Goal: Information Seeking & Learning: Learn about a topic

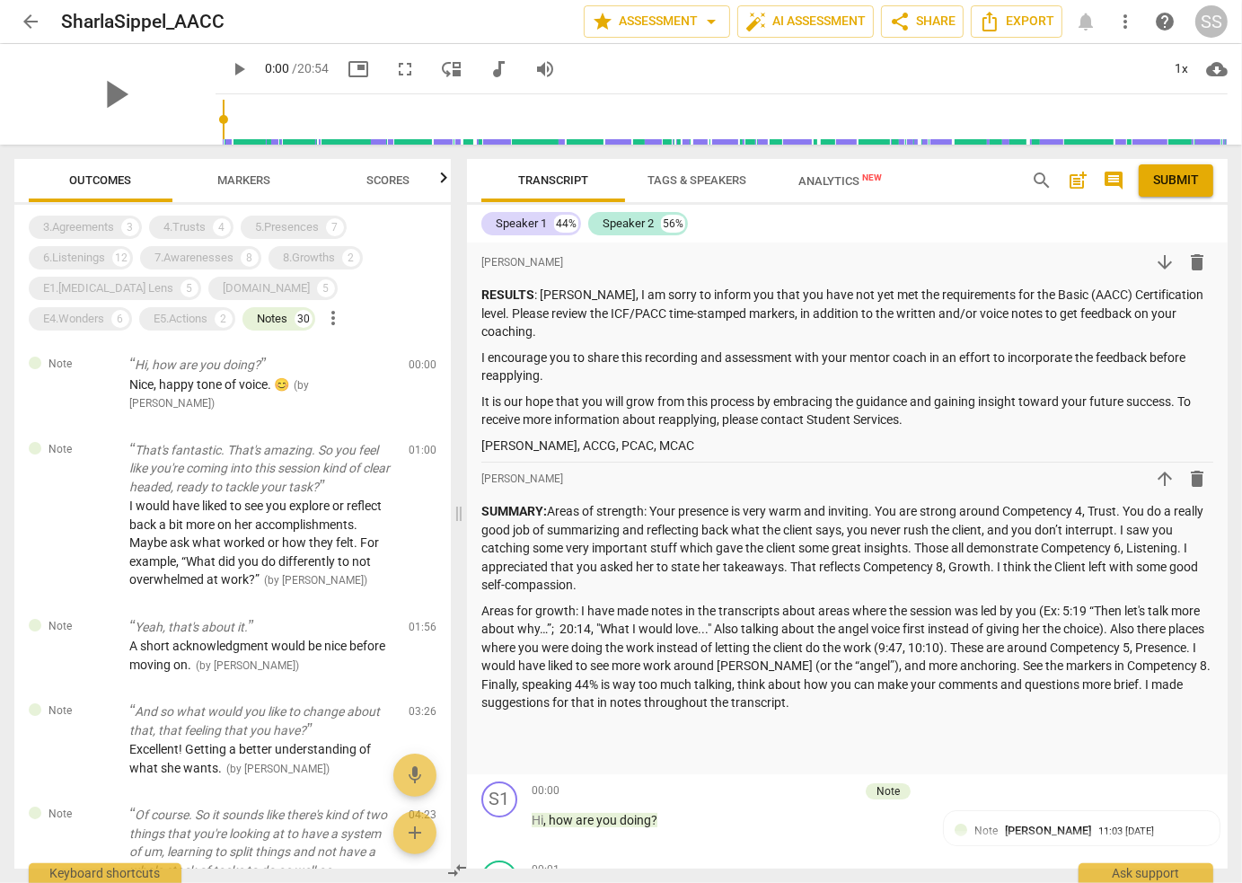
scroll to position [5313, 0]
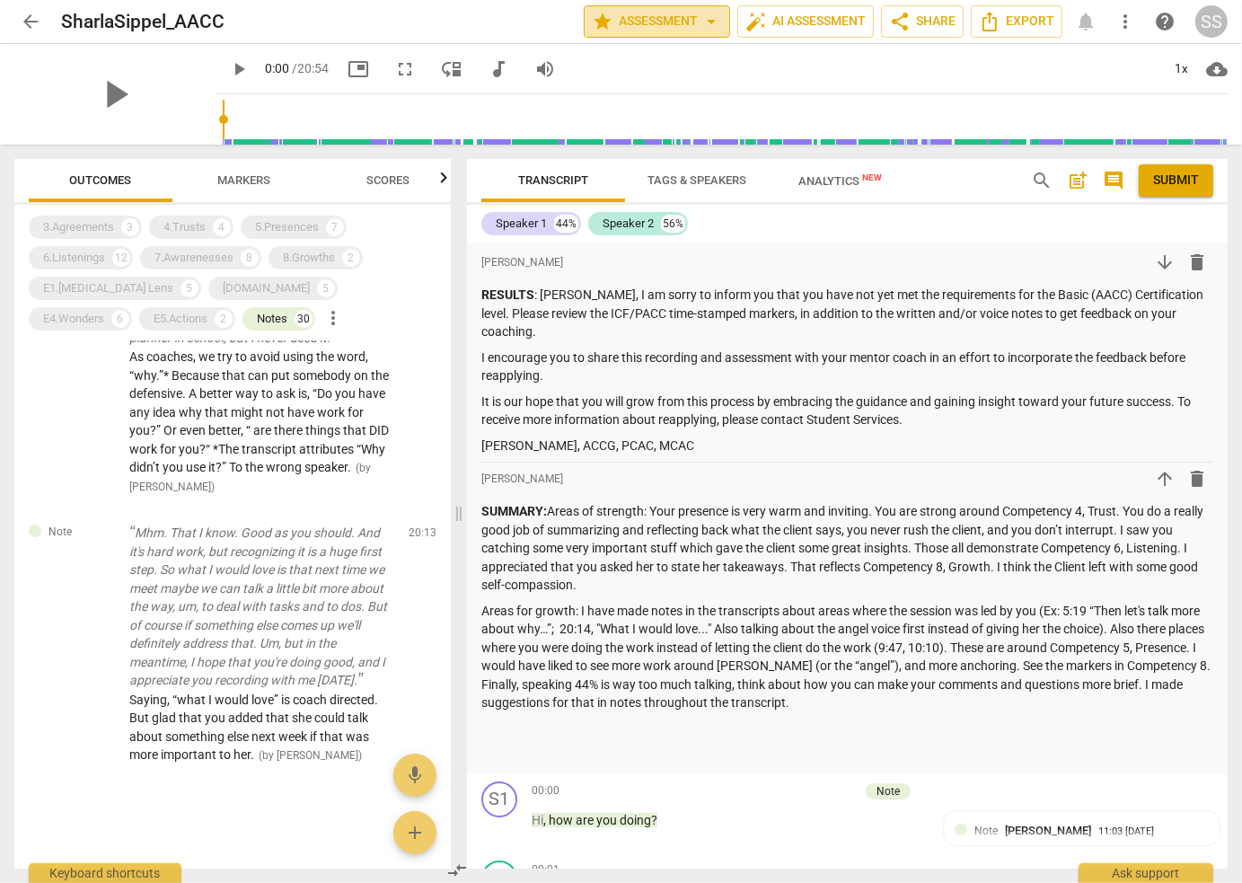
click at [690, 25] on span "star Assessment arrow_drop_down" at bounding box center [657, 22] width 130 height 22
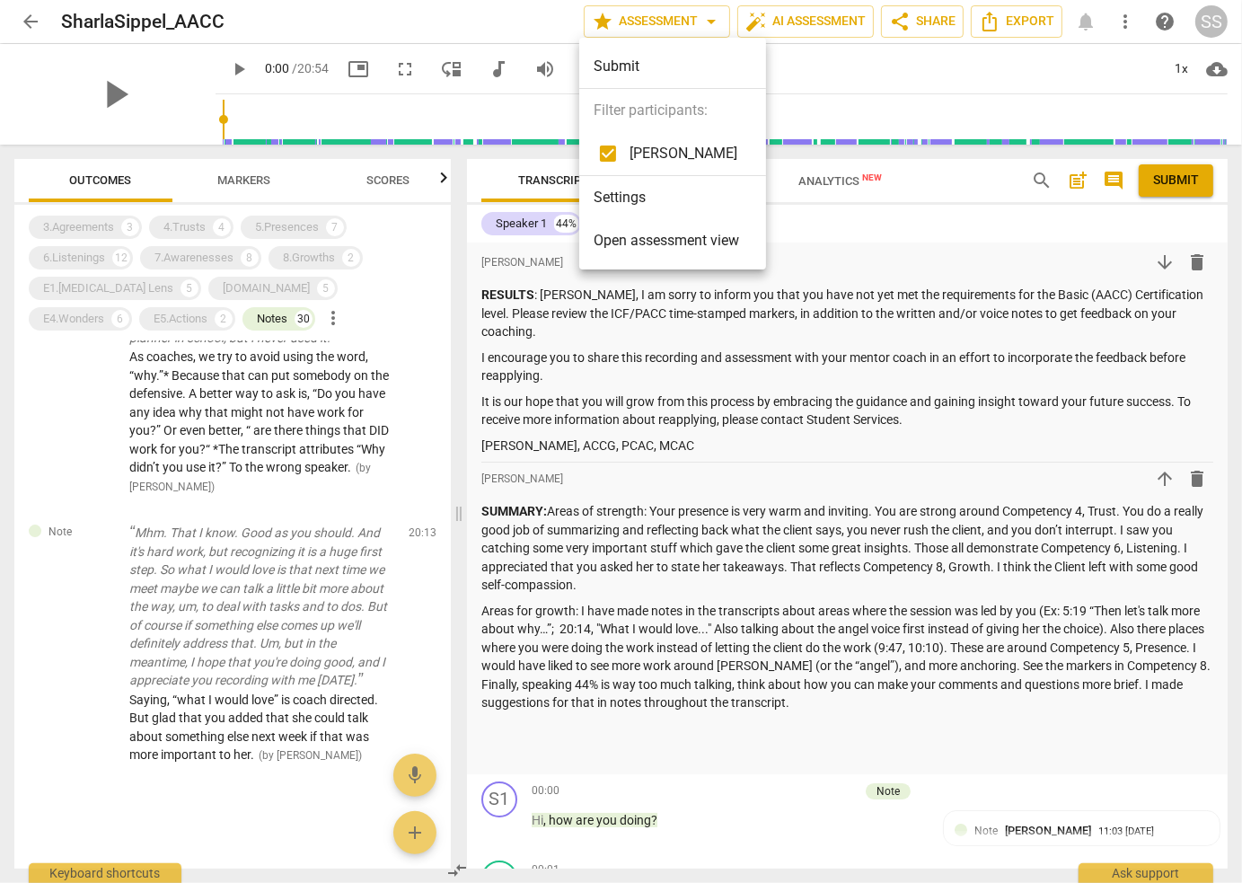
click at [668, 247] on span "Open assessment view" at bounding box center [667, 241] width 146 height 22
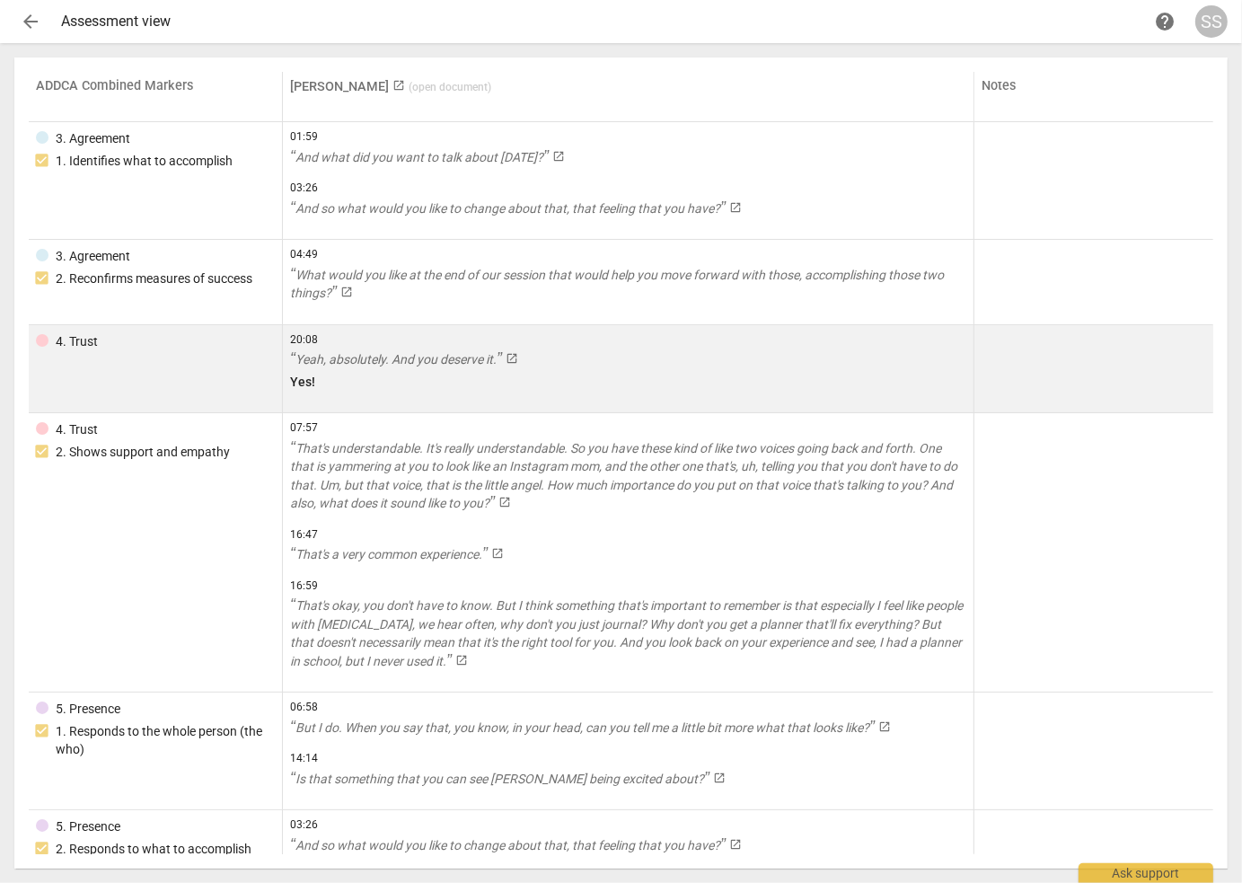
click at [41, 340] on div at bounding box center [42, 340] width 13 height 13
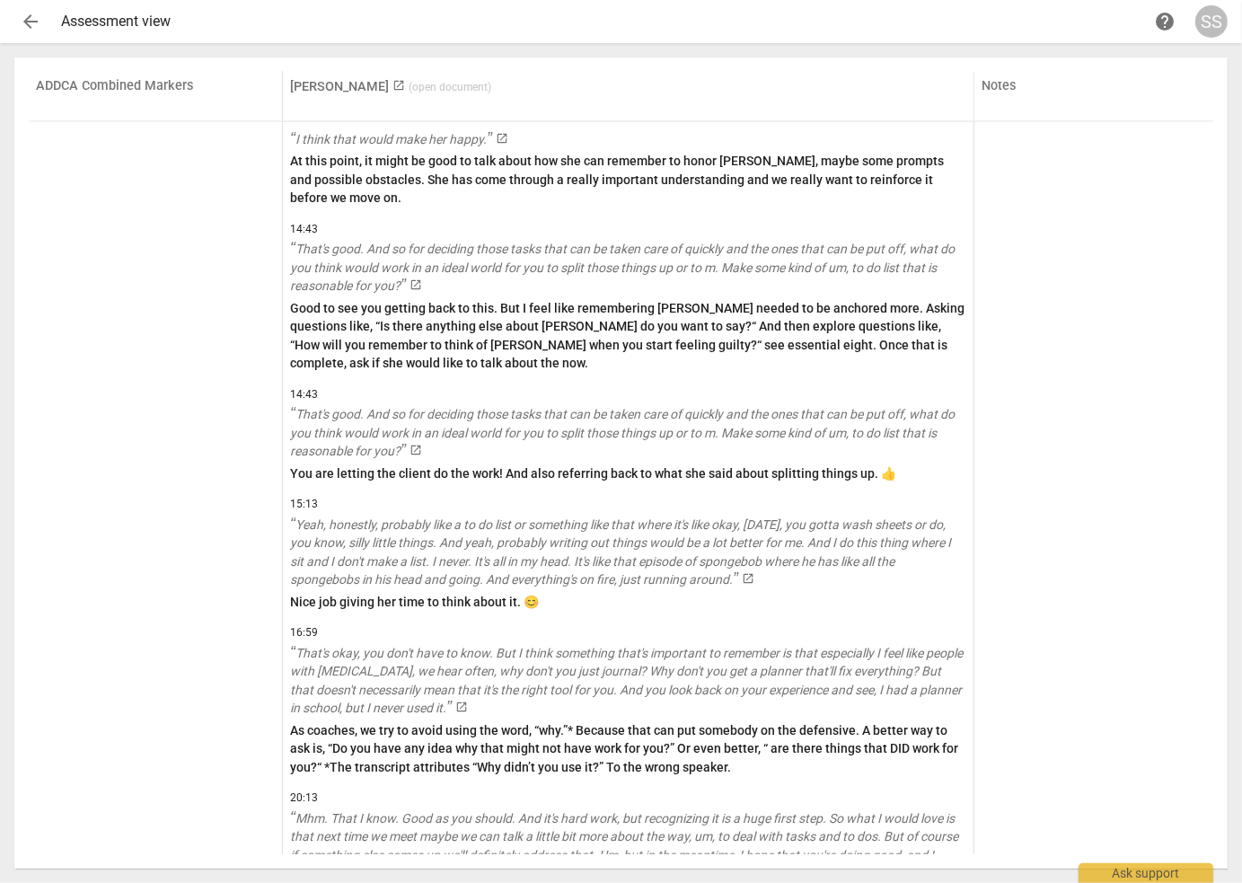
scroll to position [9062, 0]
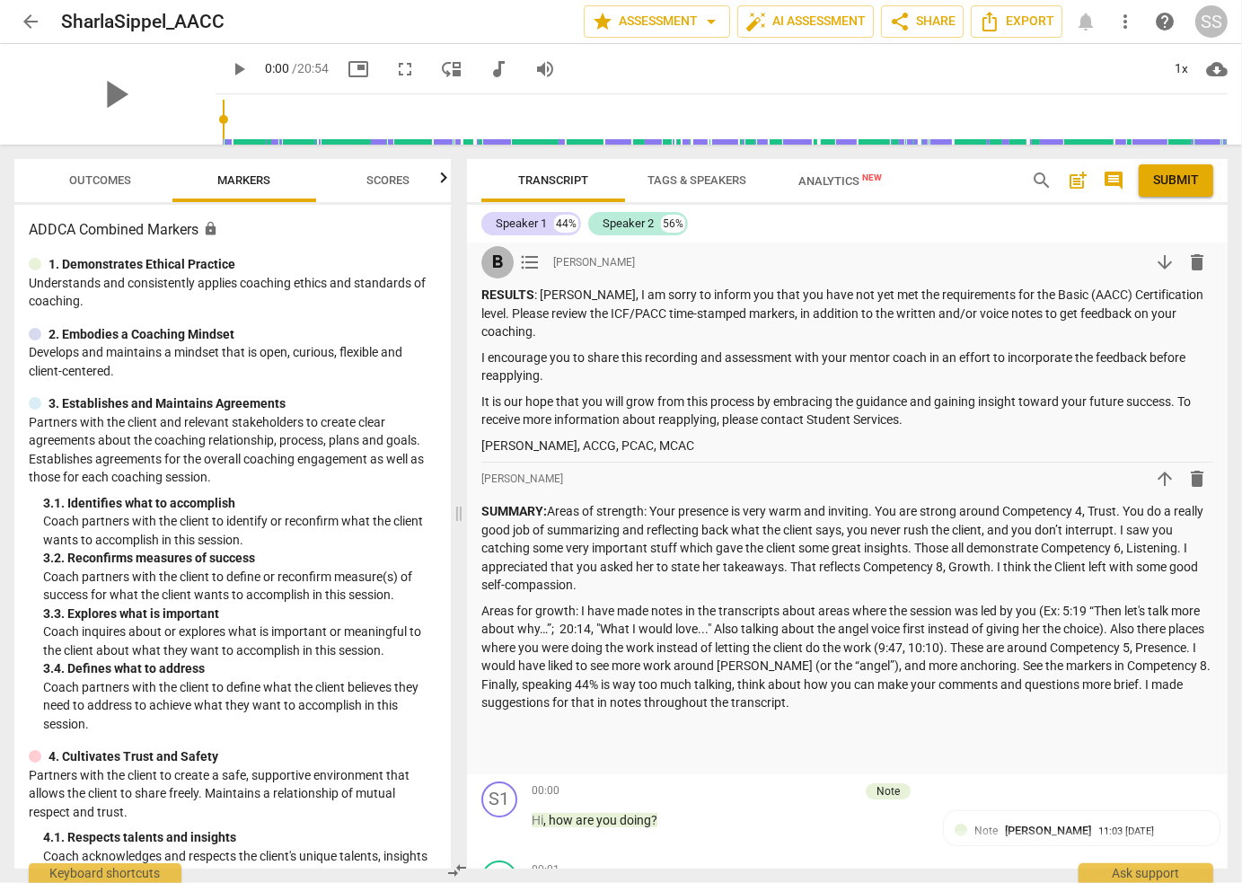
click at [496, 267] on span "format_bold" at bounding box center [498, 263] width 22 height 22
click at [493, 260] on span "format_bold" at bounding box center [498, 263] width 22 height 22
click at [523, 265] on span "format_list_bulleted" at bounding box center [530, 263] width 22 height 22
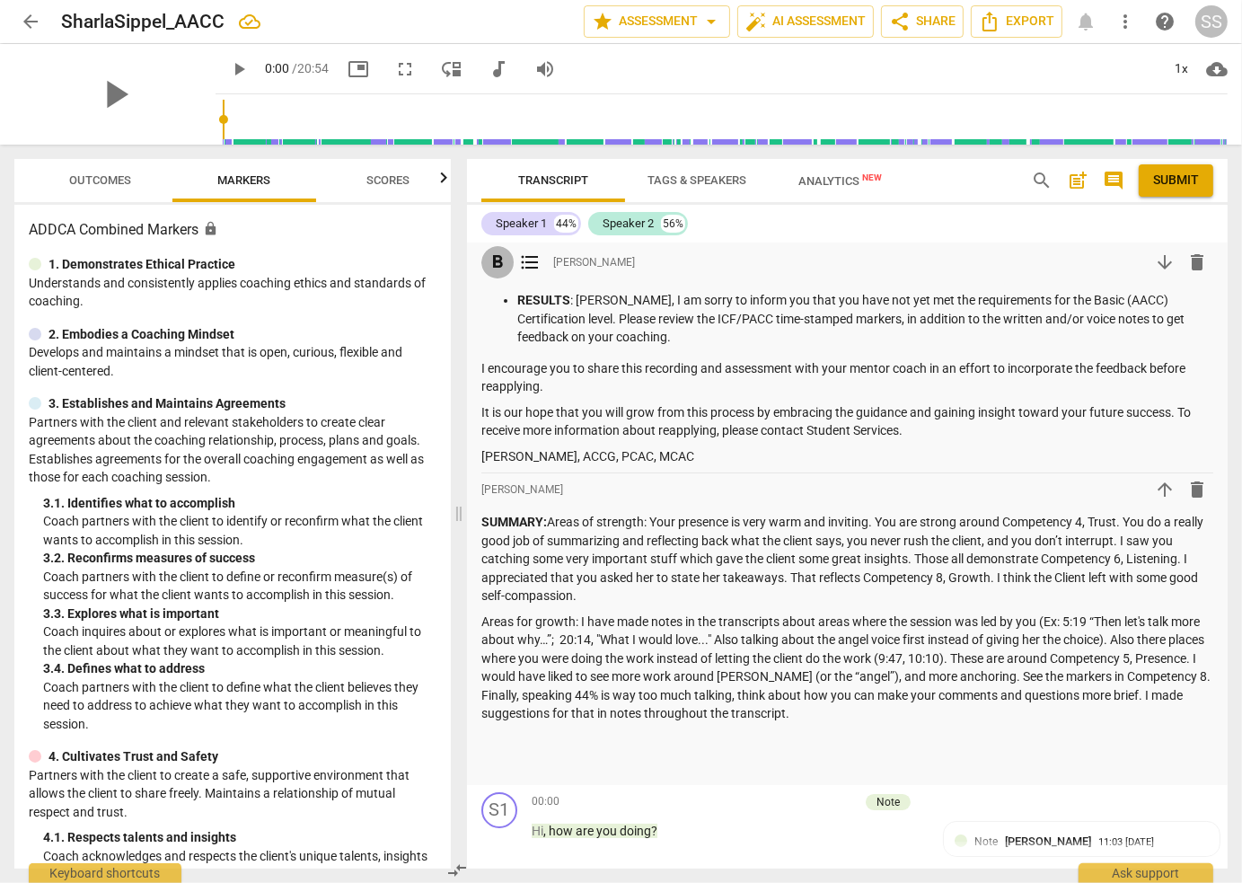
click at [499, 261] on span "format_bold" at bounding box center [498, 263] width 22 height 22
click at [492, 268] on span "format_bold" at bounding box center [498, 263] width 22 height 22
click at [532, 261] on span "format_list_bulleted" at bounding box center [530, 263] width 22 height 22
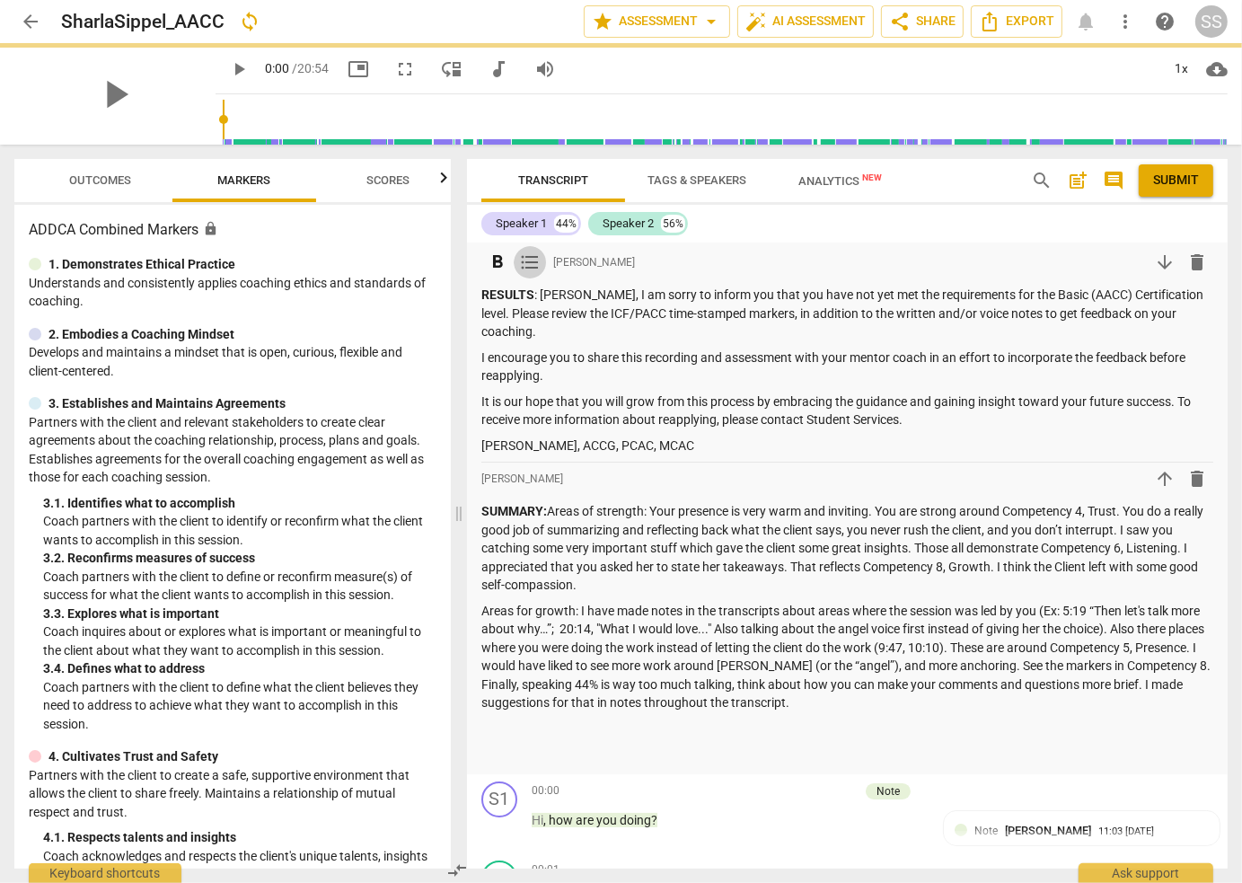
click at [532, 261] on span "format_list_bulleted" at bounding box center [530, 263] width 22 height 22
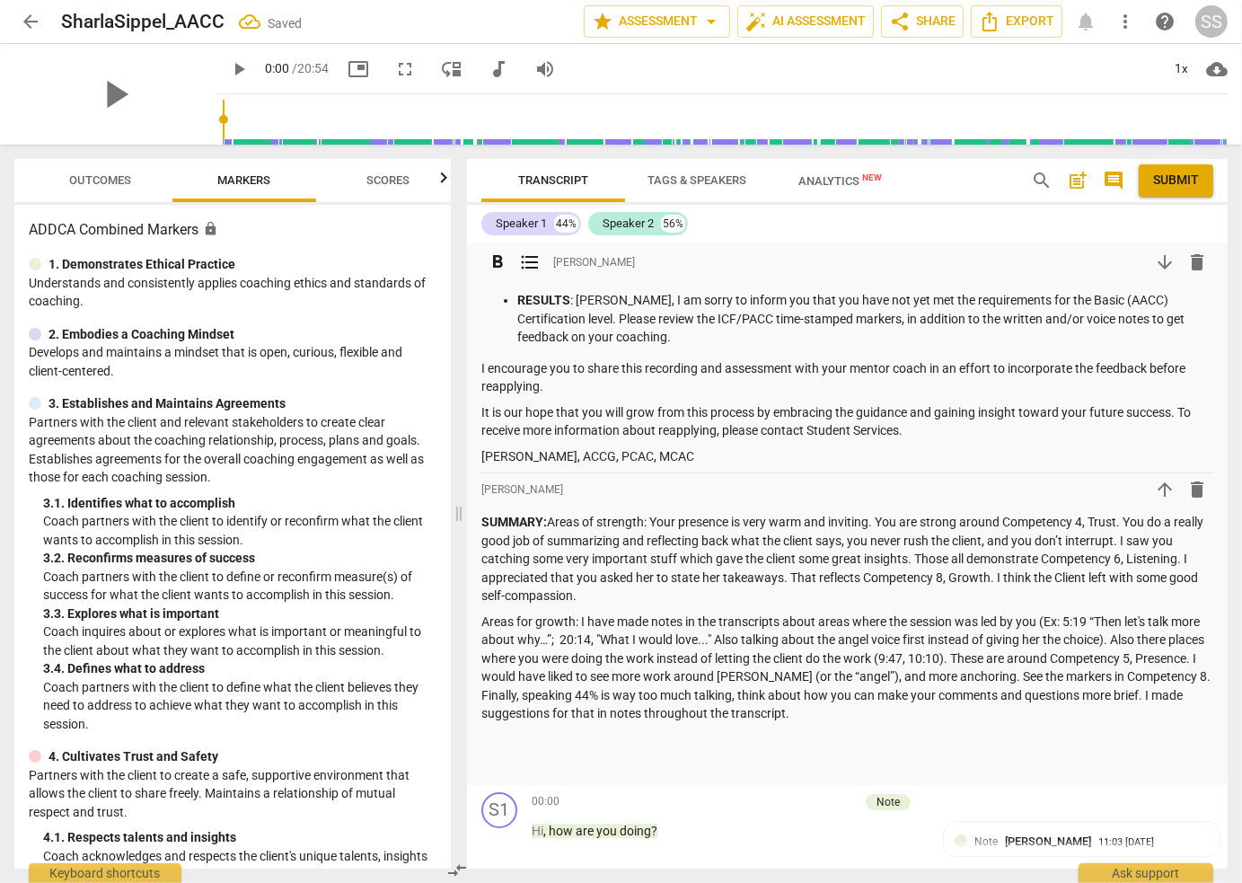
click at [1161, 266] on span "arrow_downward" at bounding box center [1165, 263] width 22 height 22
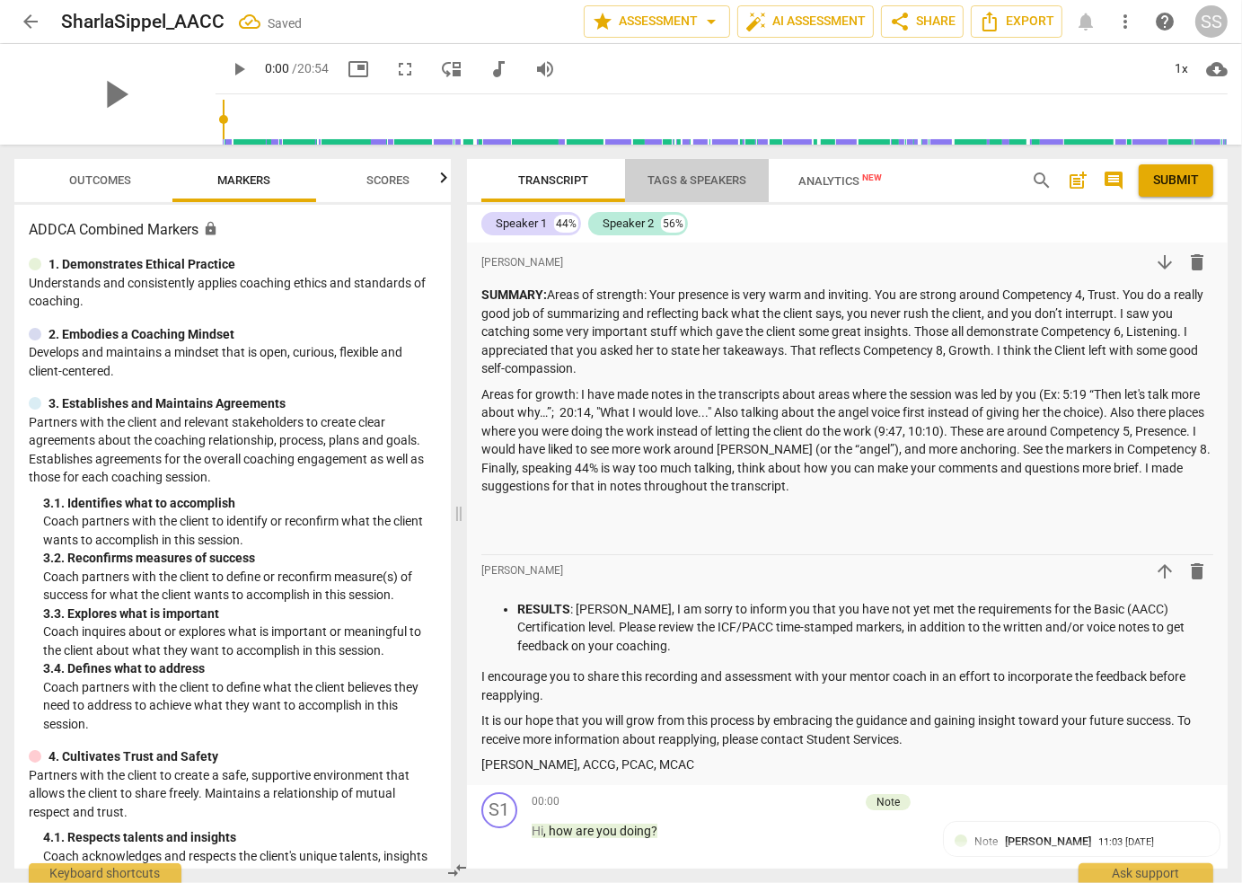
click at [681, 181] on span "Tags & Speakers" at bounding box center [697, 179] width 99 height 13
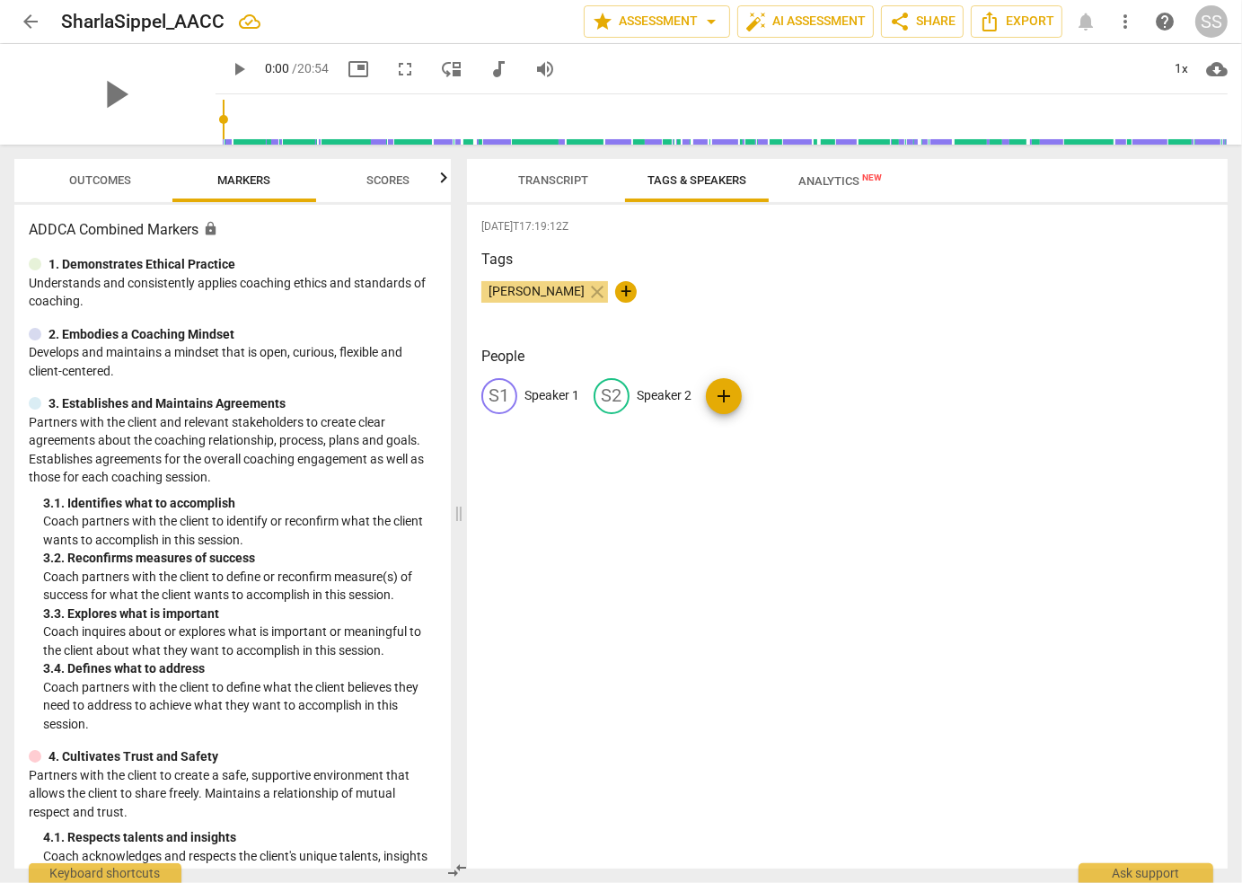
click at [830, 188] on span "Analytics New" at bounding box center [841, 180] width 127 height 27
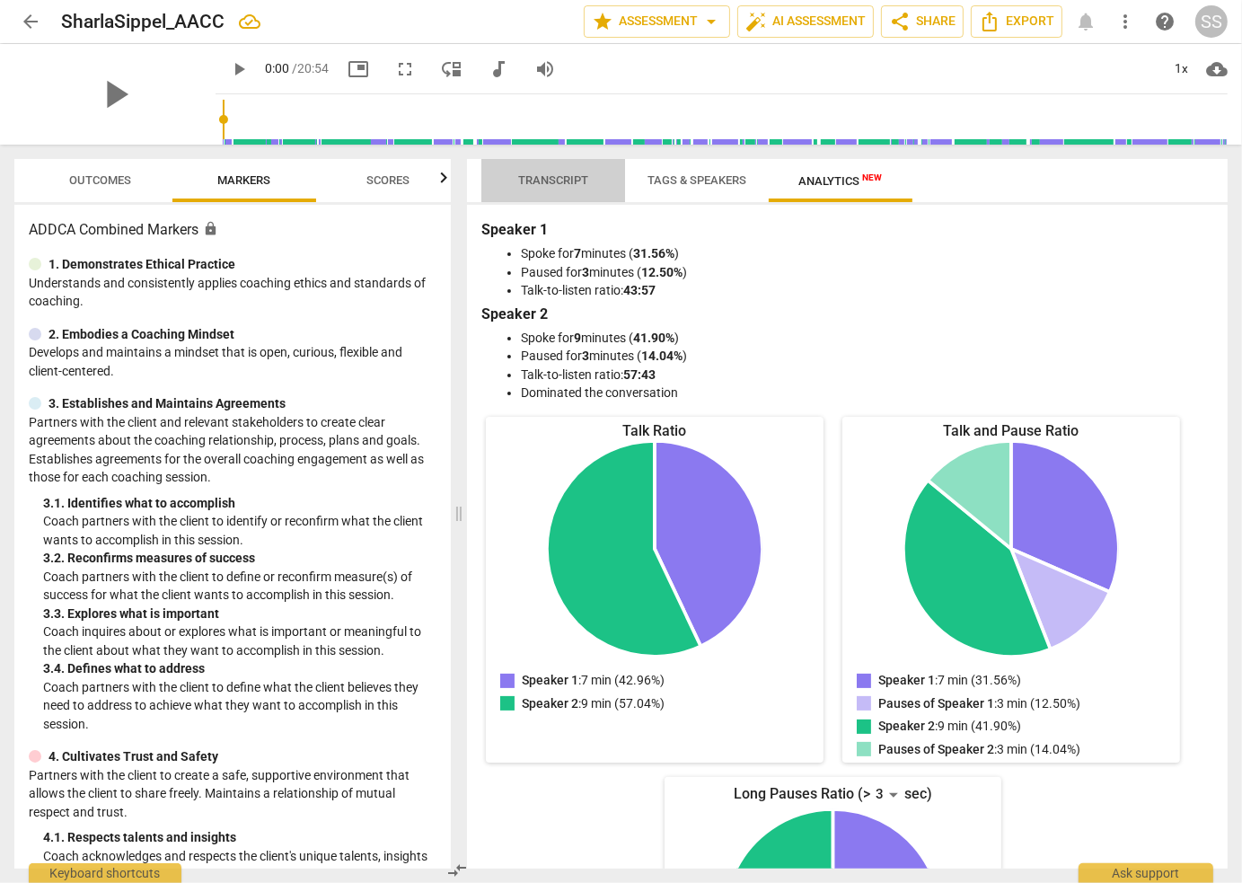
click at [553, 188] on span "Transcript" at bounding box center [553, 181] width 113 height 24
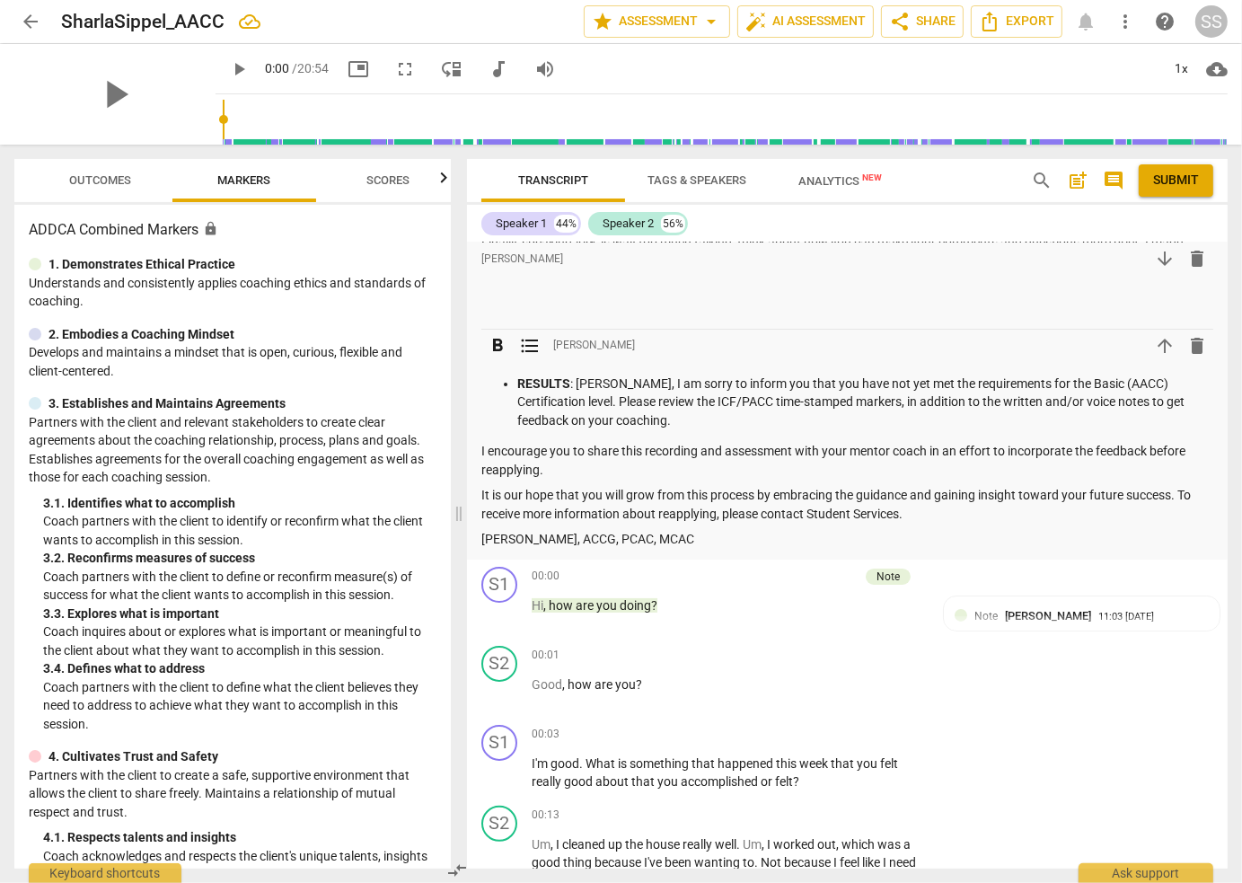
scroll to position [269, 0]
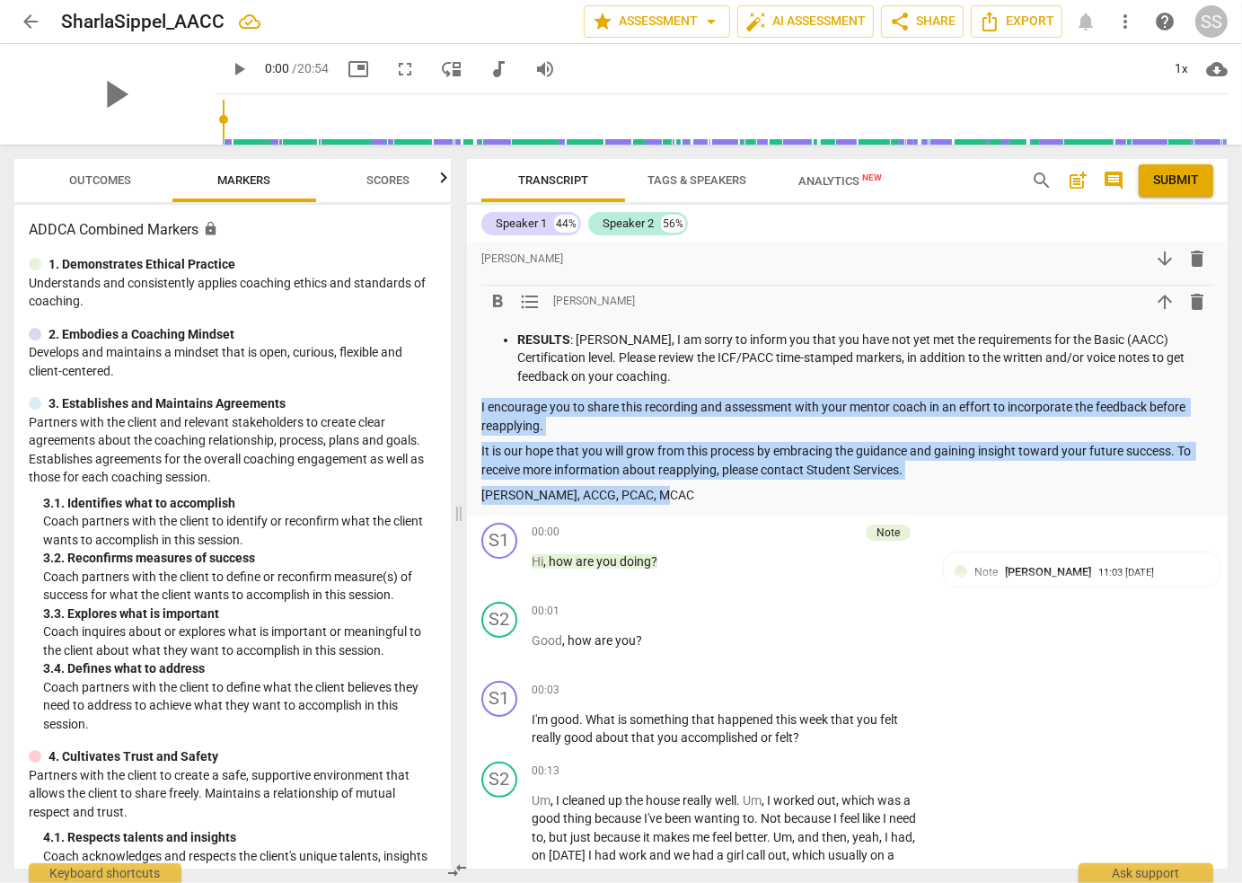
drag, startPoint x: 708, startPoint y: 486, endPoint x: 474, endPoint y: 402, distance: 248.0
click at [474, 402] on div "format_bold format_list_bulleted Linda King arrow_downward delete SUMMARY: Area…" at bounding box center [847, 244] width 761 height 543
click at [576, 419] on p "I encourage you to share this recording and assessment with your mentor coach i…" at bounding box center [847, 416] width 732 height 37
drag, startPoint x: 693, startPoint y: 499, endPoint x: 481, endPoint y: 405, distance: 232.0
click at [481, 405] on div "RESULTS : Sharla, I am sorry to inform you that you have not yet met the requir…" at bounding box center [847, 418] width 732 height 174
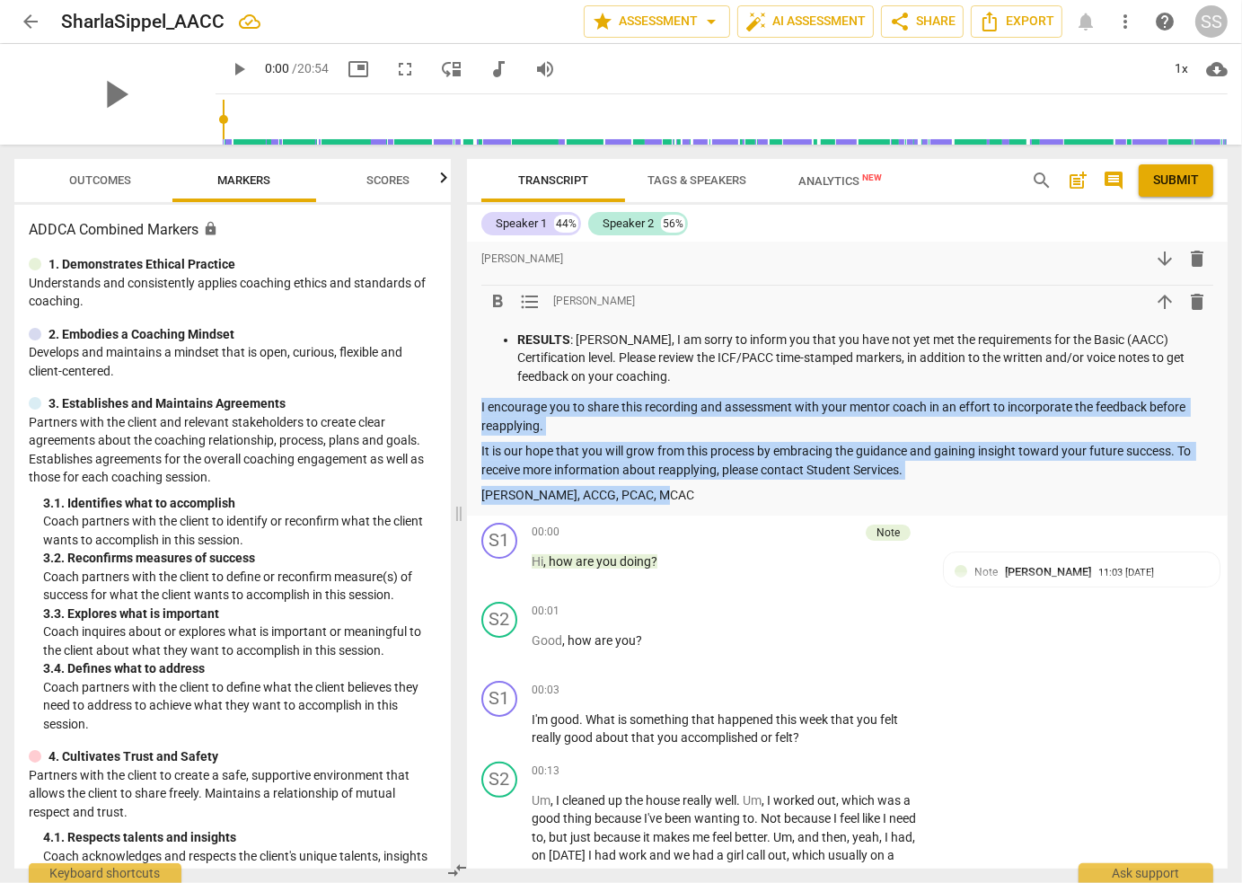
click at [733, 442] on p "It is our hope that you will grow from this process by embracing the guidance a…" at bounding box center [847, 460] width 732 height 37
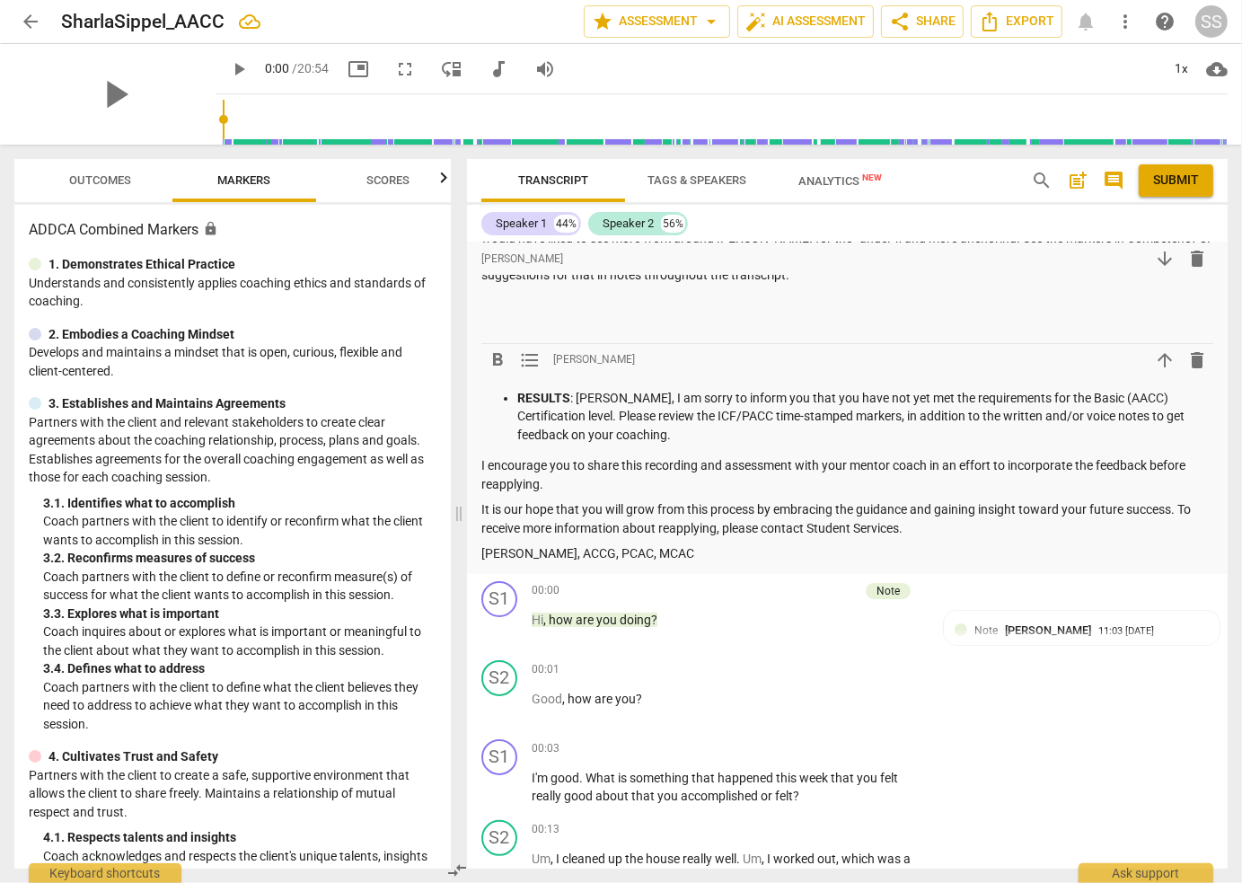
scroll to position [180, 0]
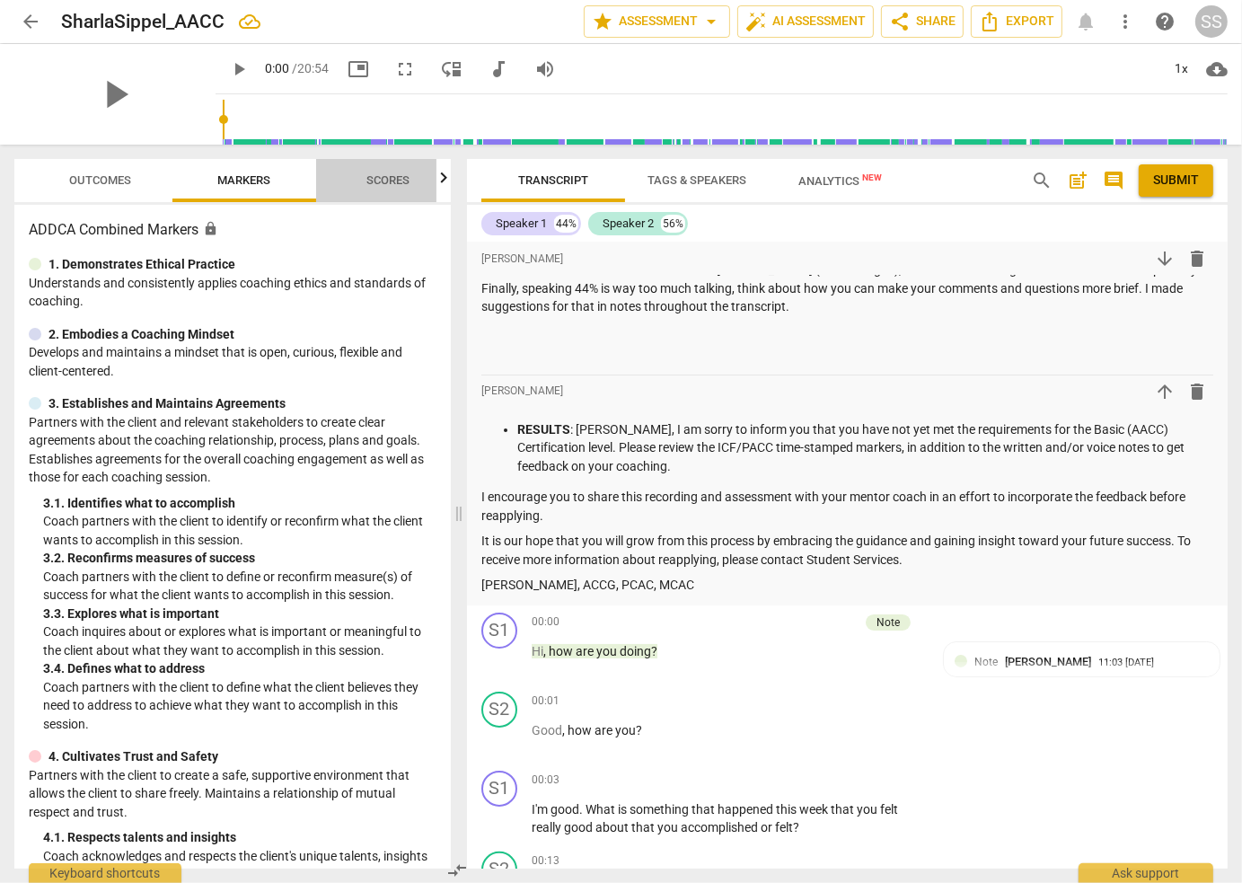
click at [379, 193] on button "Scores" at bounding box center [388, 180] width 144 height 43
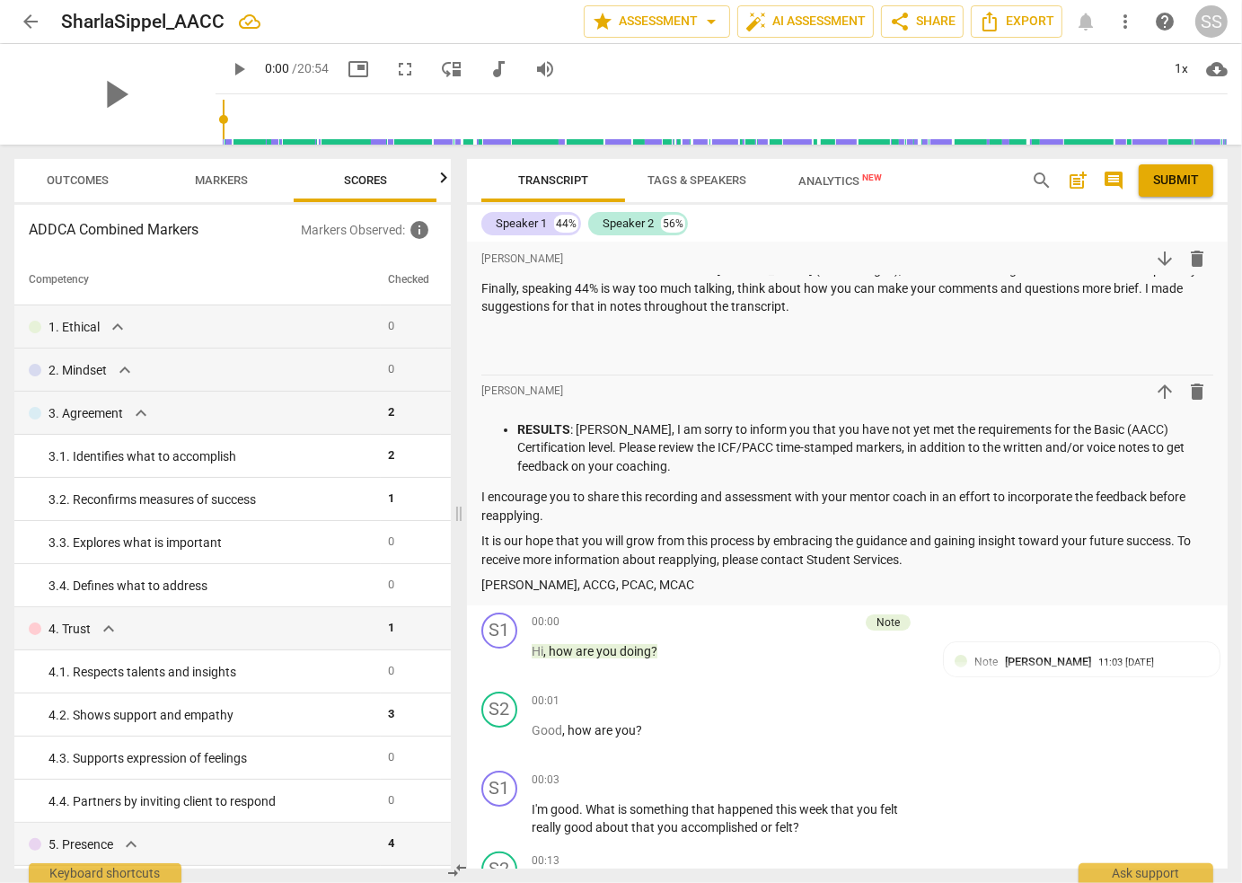
scroll to position [0, 22]
click at [423, 227] on span "info" at bounding box center [420, 230] width 22 height 22
click at [449, 179] on icon "button" at bounding box center [444, 178] width 22 height 22
click at [98, 179] on span "Outcomes" at bounding box center [79, 179] width 62 height 13
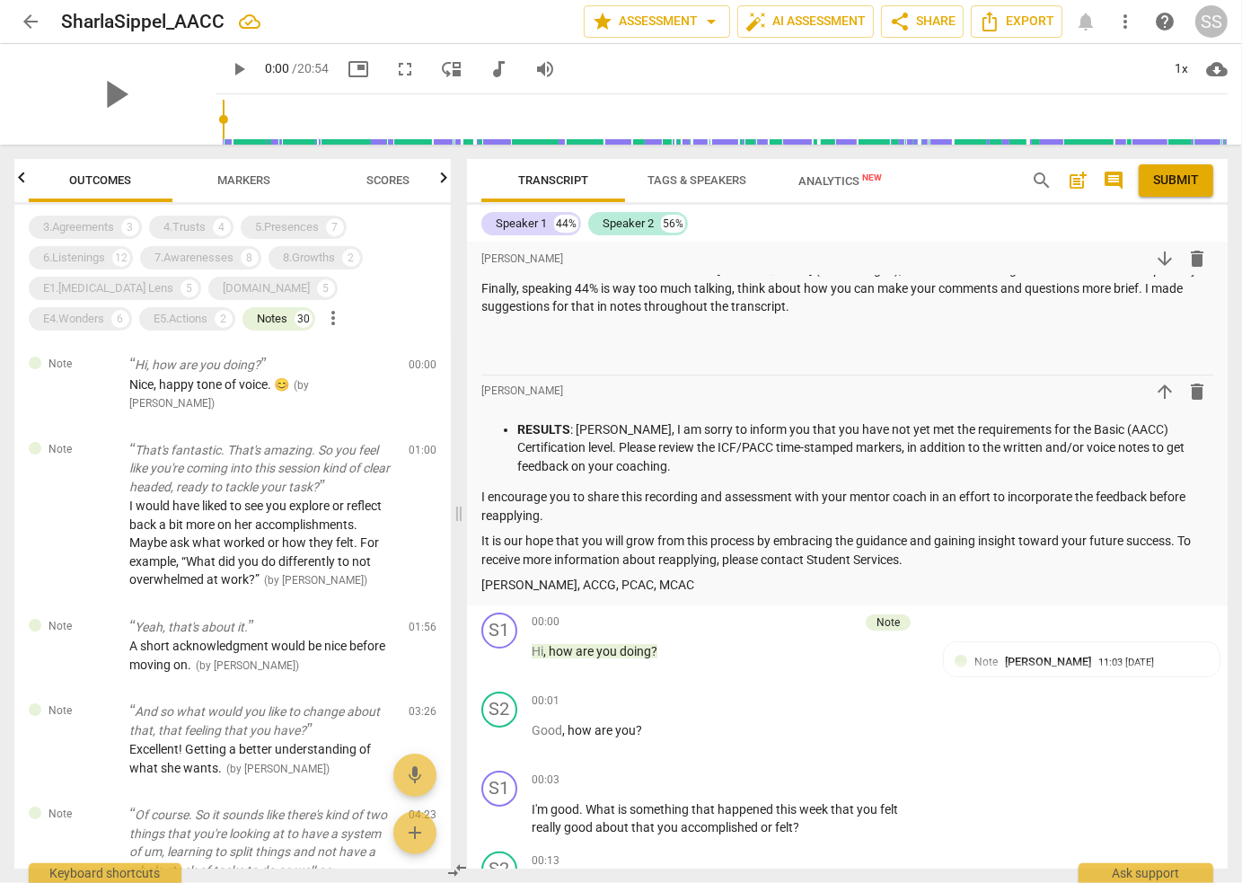
scroll to position [0, 0]
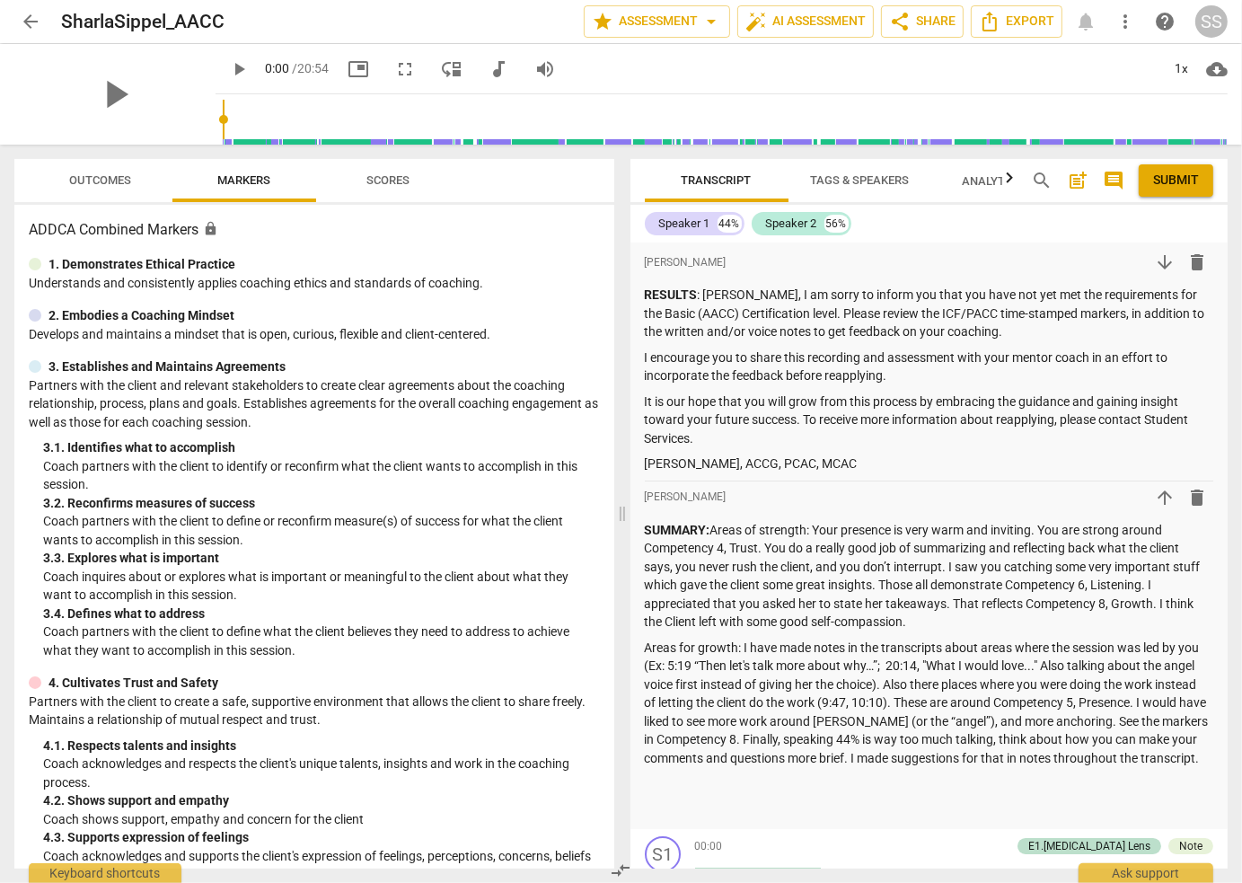
click at [86, 182] on span "Outcomes" at bounding box center [101, 179] width 62 height 13
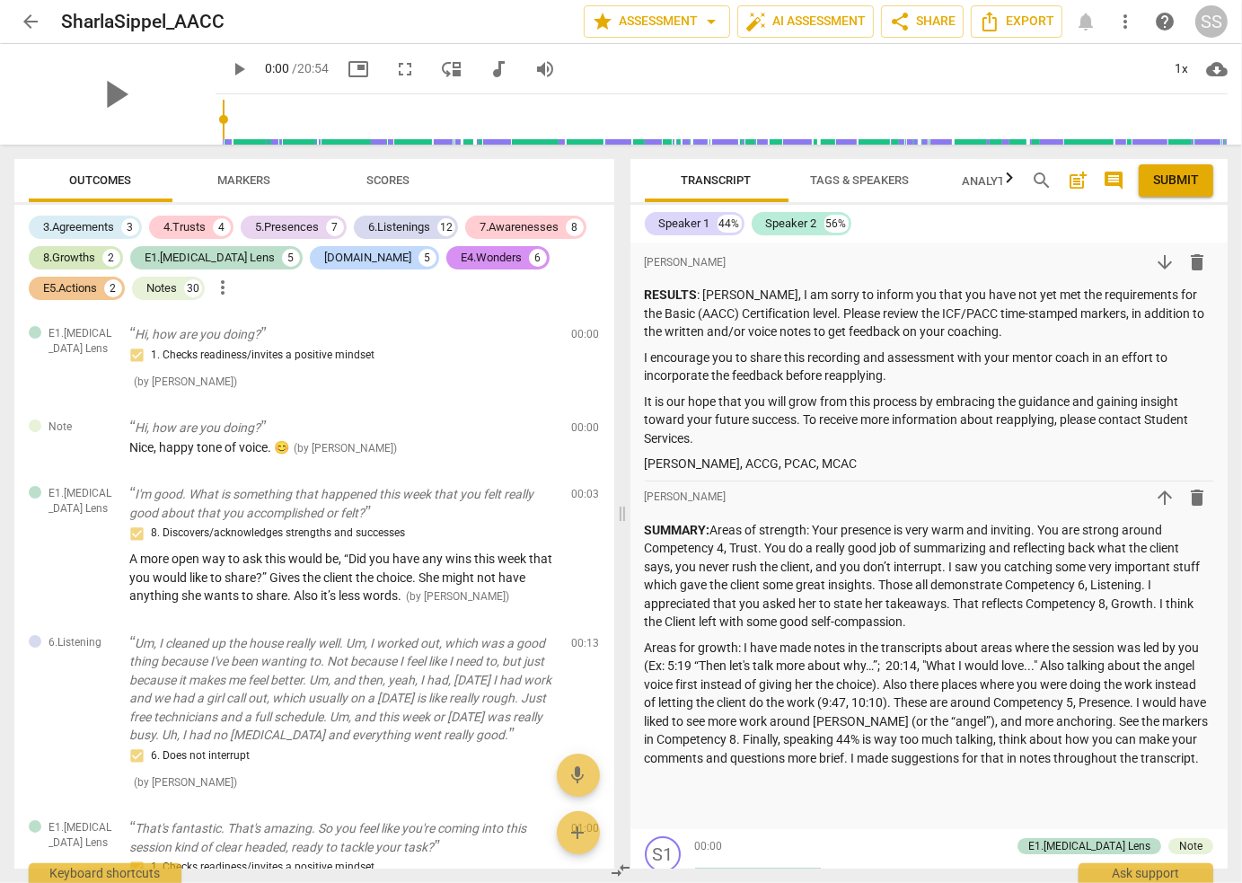
click at [68, 258] on div "8.Growths" at bounding box center [69, 258] width 52 height 18
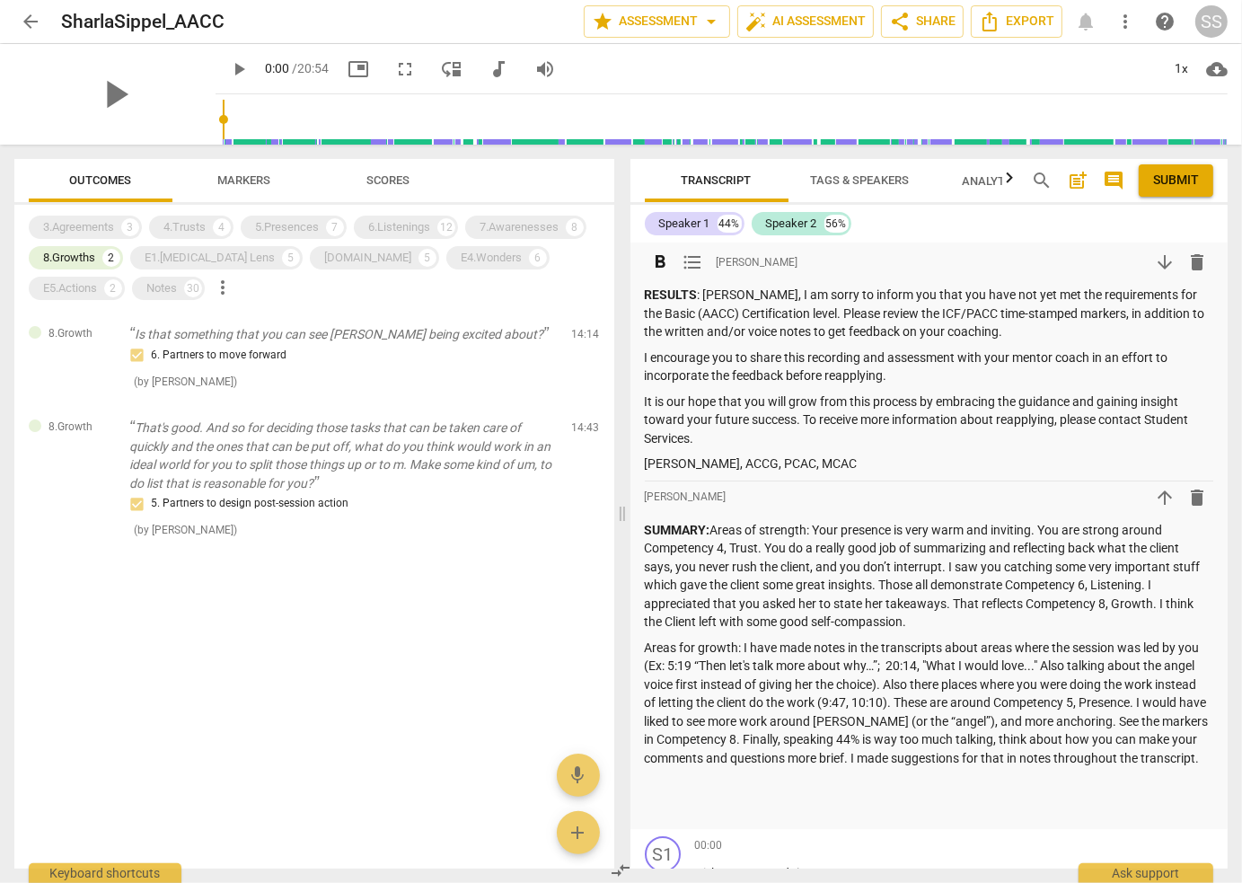
scroll to position [90, 0]
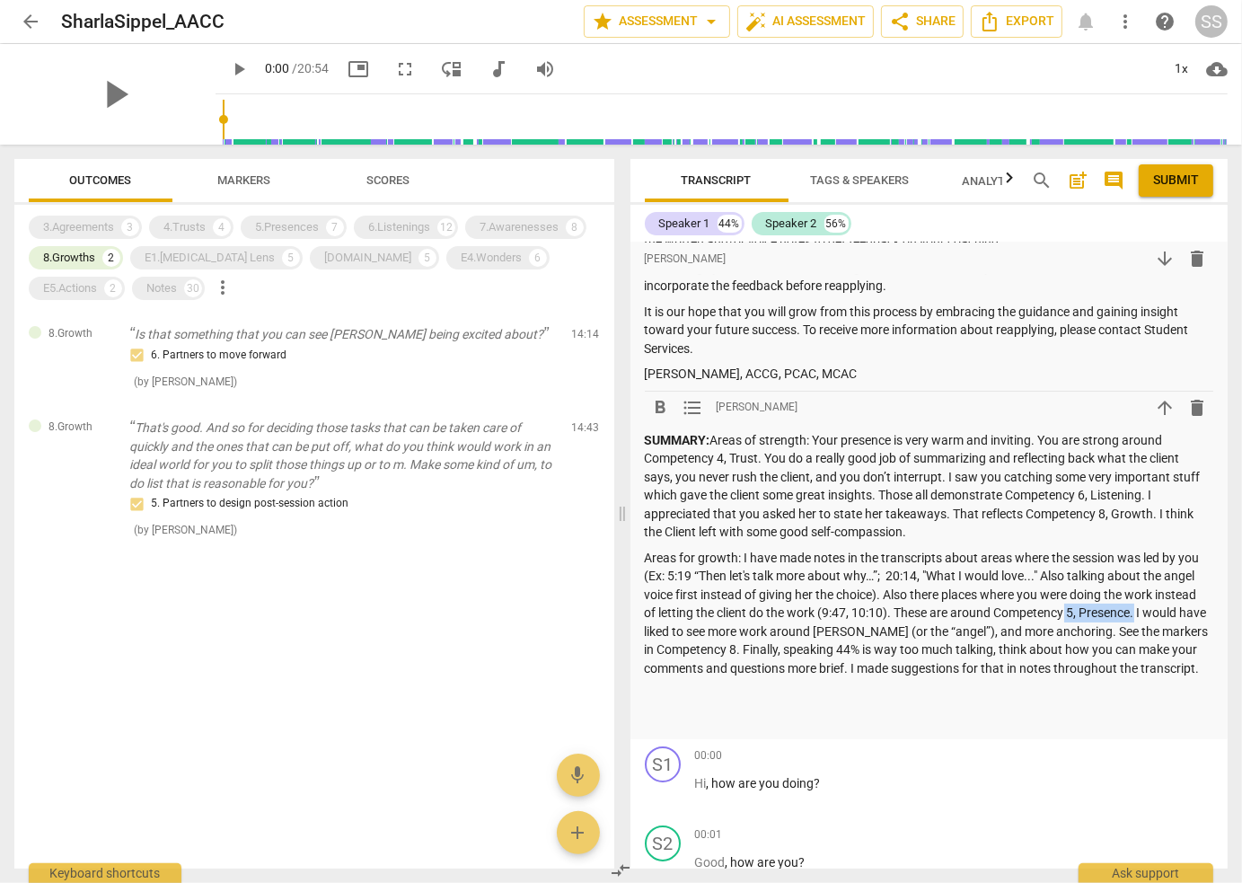
drag, startPoint x: 1068, startPoint y: 612, endPoint x: 1138, endPoint y: 614, distance: 70.1
click at [1138, 614] on p "Areas for growth: I have made notes in the transcripts about areas where the se…" at bounding box center [929, 613] width 569 height 129
click at [251, 179] on span "Markers" at bounding box center [244, 179] width 53 height 13
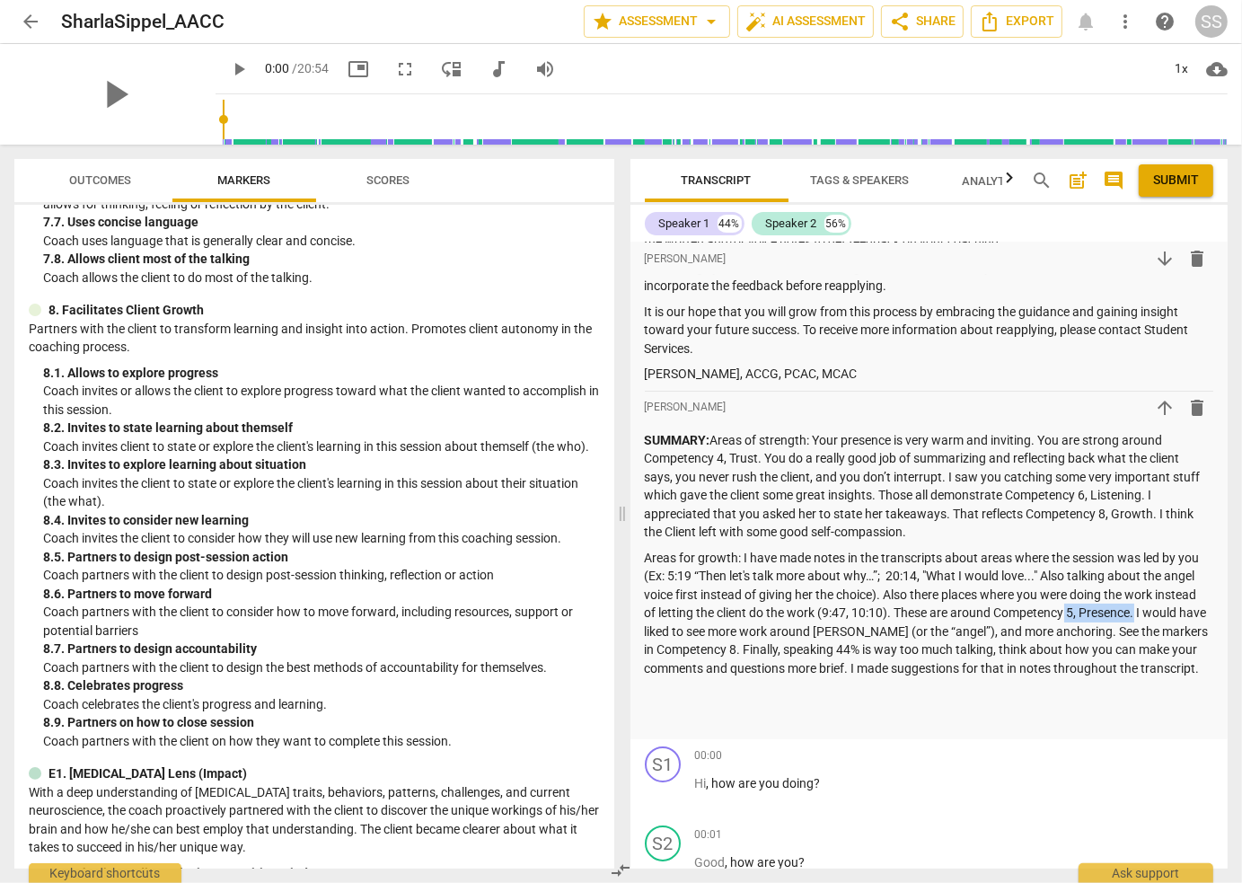
scroll to position [1797, 0]
